Goal: Register for event/course

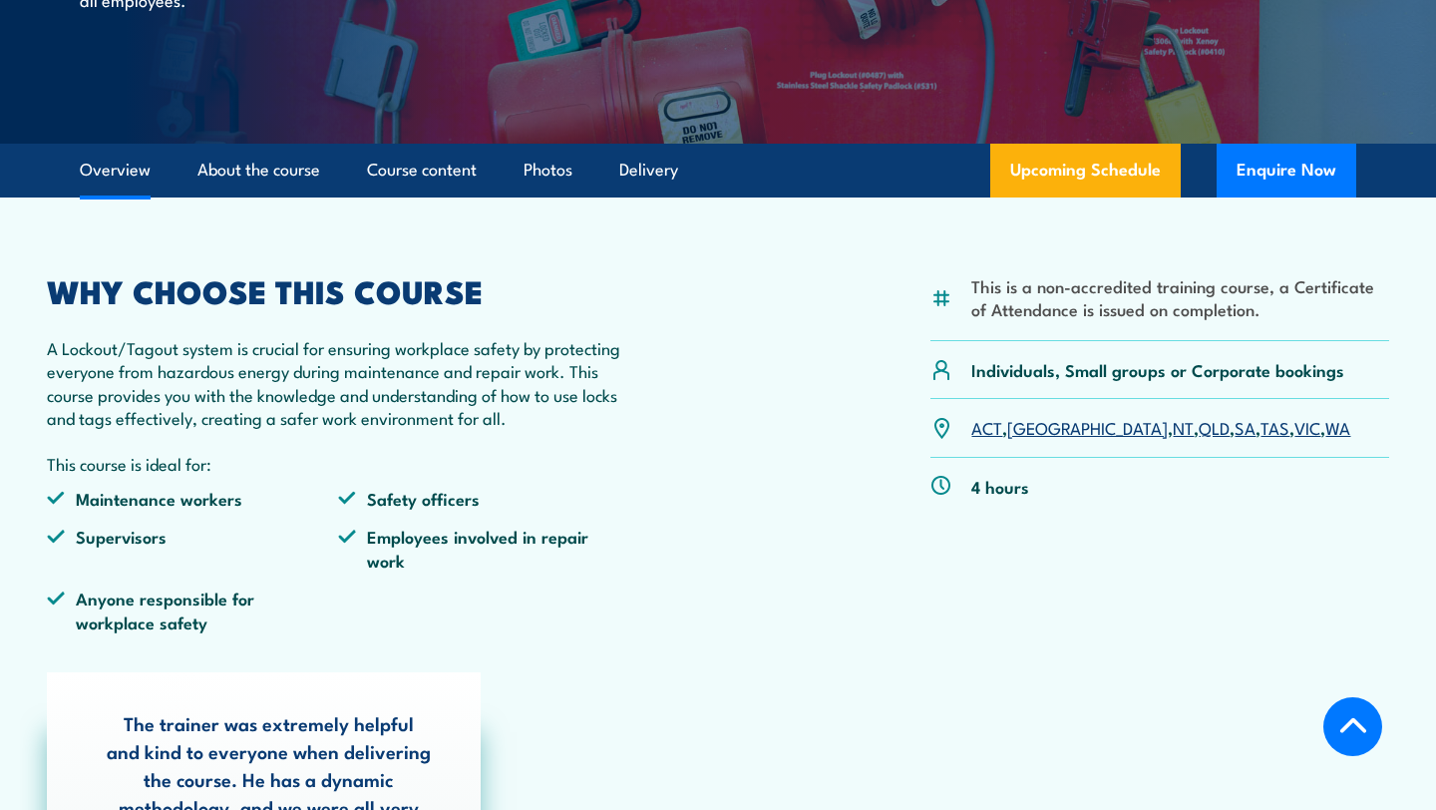
scroll to position [430, 0]
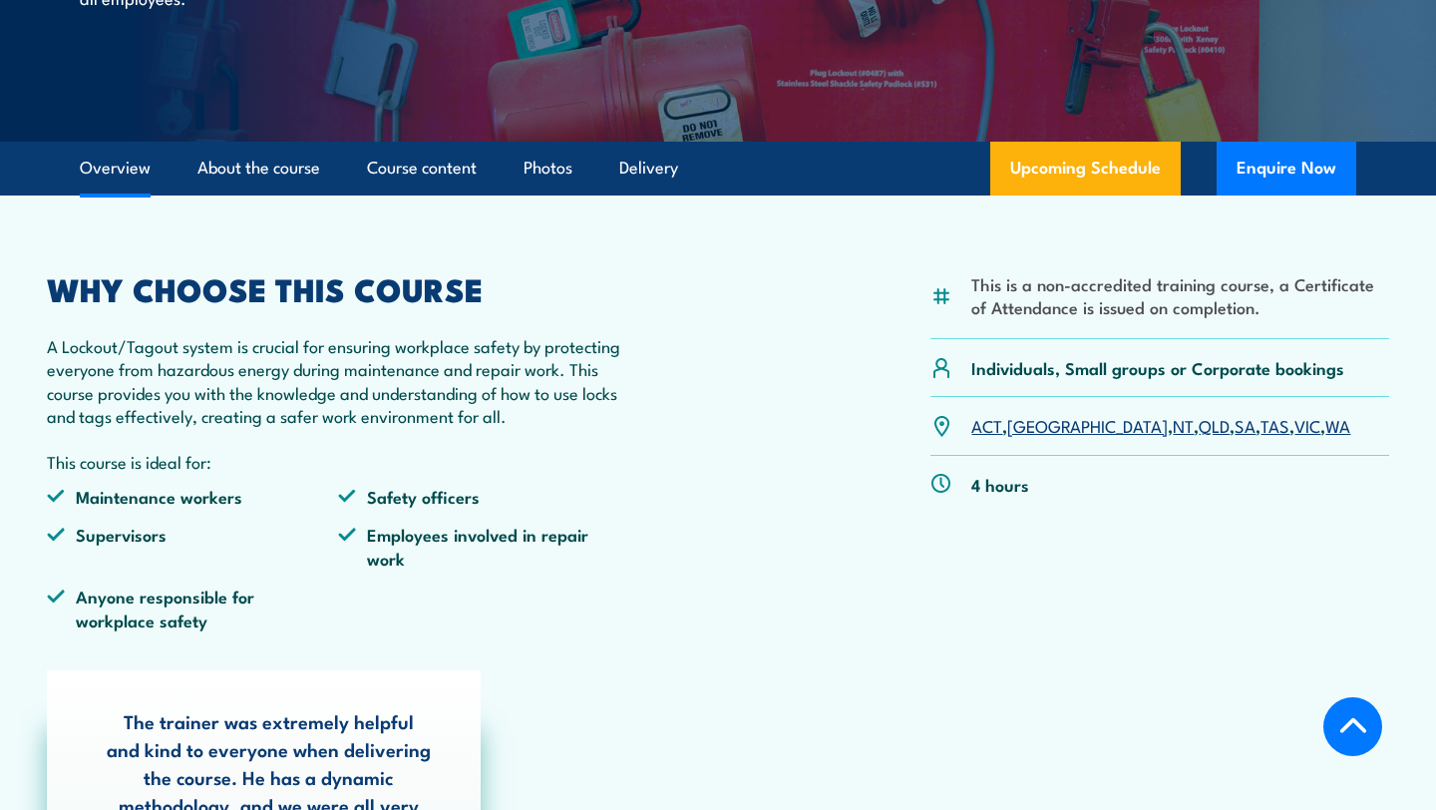
click at [1326, 423] on link "WA" at bounding box center [1338, 425] width 25 height 24
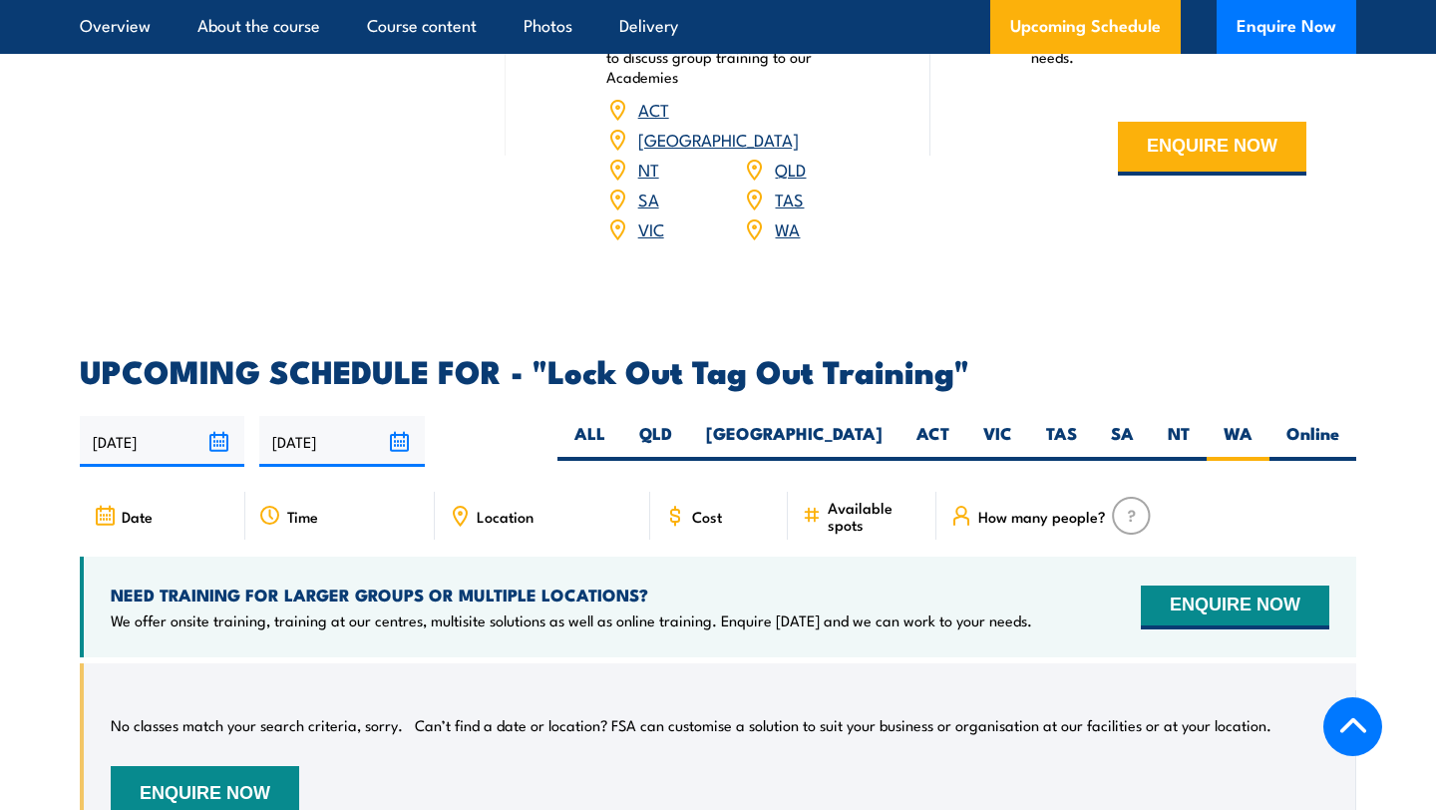
scroll to position [3042, 0]
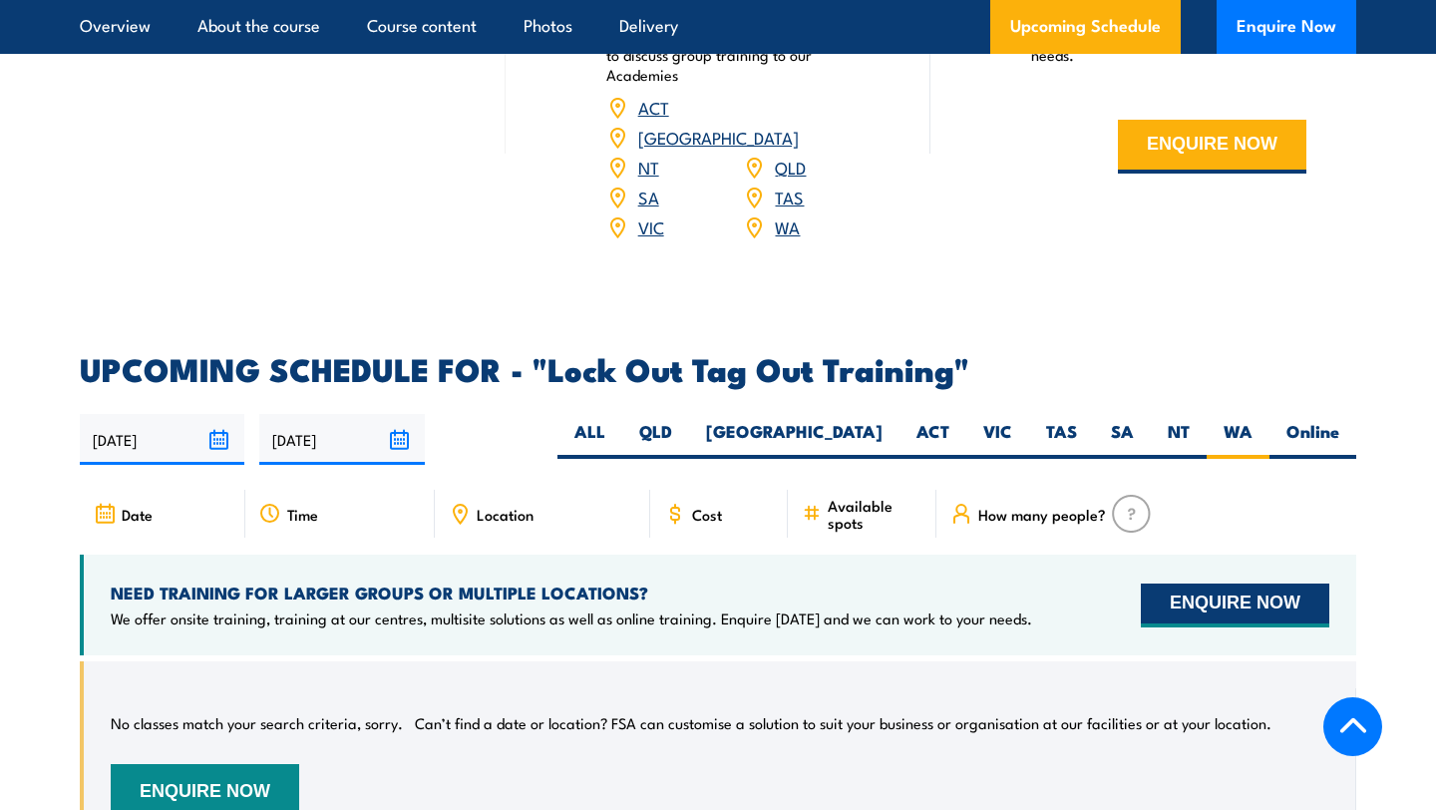
click at [1164, 584] on button "ENQUIRE NOW" at bounding box center [1235, 606] width 189 height 44
